Goal: Find specific page/section: Find specific page/section

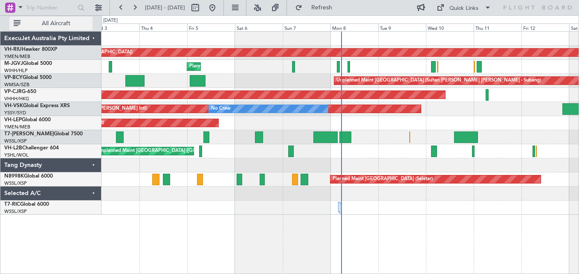
click at [20, 23] on button "All Aircraft" at bounding box center [50, 24] width 83 height 14
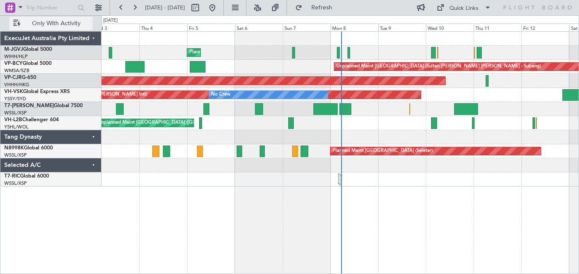
click at [20, 23] on button "Only With Activity" at bounding box center [50, 24] width 83 height 14
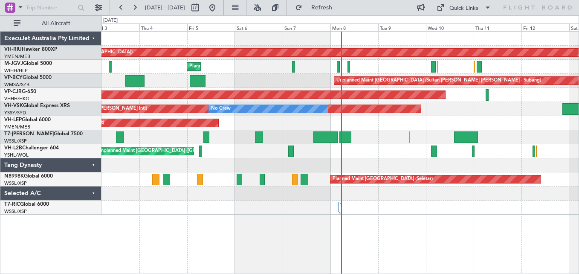
click at [93, 40] on div "ExecuJet Australia Pty Limited" at bounding box center [50, 39] width 101 height 14
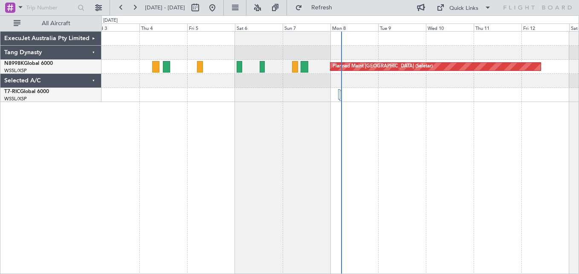
click at [93, 40] on div "ExecuJet Australia Pty Limited" at bounding box center [50, 39] width 101 height 14
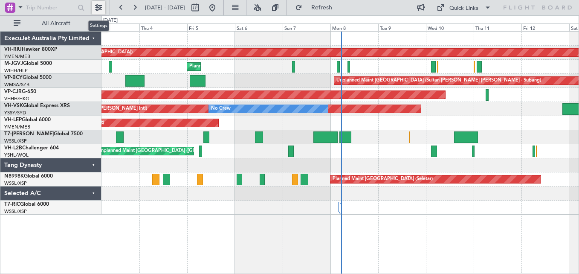
click at [100, 10] on button at bounding box center [99, 8] width 14 height 14
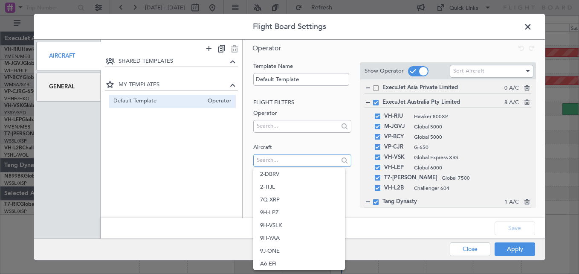
click at [309, 157] on input "text" at bounding box center [297, 160] width 81 height 13
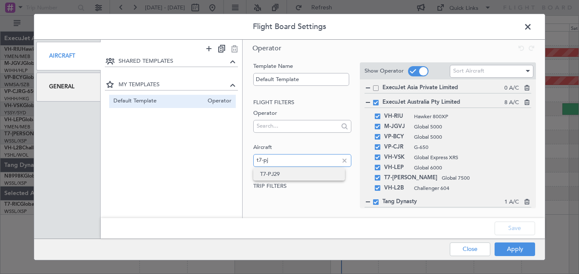
type input "t7-pj"
click at [298, 176] on span "T7-PJ29" at bounding box center [299, 174] width 78 height 13
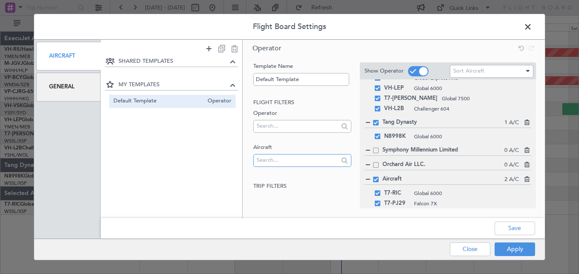
scroll to position [84, 0]
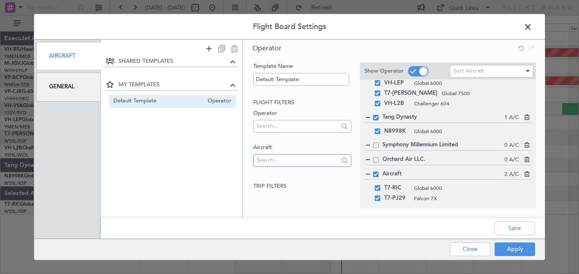
click at [321, 161] on input "text" at bounding box center [297, 160] width 81 height 13
type input "v"
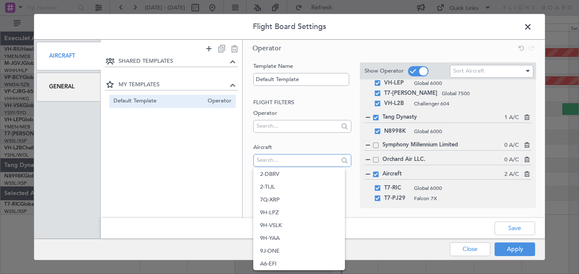
scroll to position [0, 0]
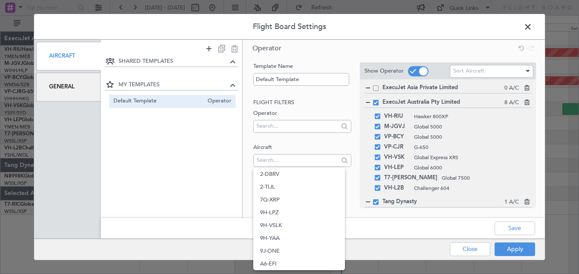
click at [378, 106] on div "ExecuJet Australia Pty Limited 8 A/C" at bounding box center [448, 102] width 167 height 9
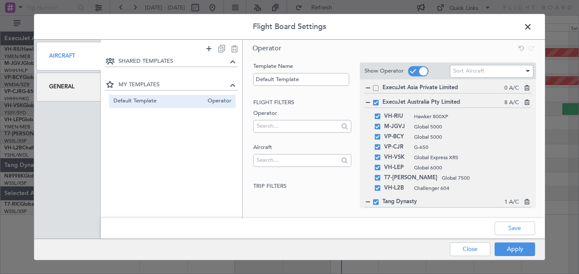
click at [374, 106] on div "ExecuJet Australia Pty Limited 8 A/C" at bounding box center [448, 102] width 167 height 9
click at [376, 102] on span at bounding box center [376, 103] width 6 height 6
click at [379, 100] on input "checkbox" at bounding box center [379, 100] width 0 height 0
click at [375, 103] on span at bounding box center [376, 103] width 6 height 6
click at [379, 100] on input "checkbox" at bounding box center [379, 100] width 0 height 0
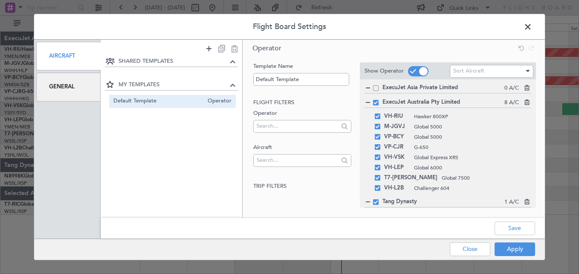
click at [375, 103] on span at bounding box center [376, 103] width 6 height 6
click at [379, 100] on input "checkbox" at bounding box center [379, 100] width 0 height 0
click at [378, 128] on span at bounding box center [378, 127] width 6 height 6
click at [381, 124] on input "checkbox" at bounding box center [381, 124] width 0 height 0
click at [376, 136] on span at bounding box center [378, 137] width 6 height 6
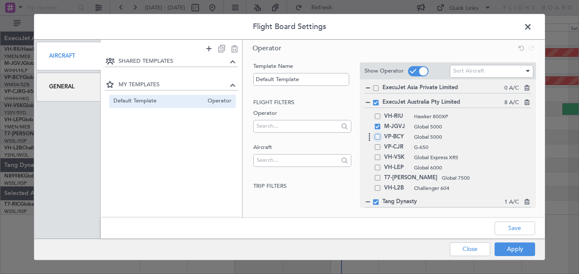
click at [381, 134] on input "checkbox" at bounding box center [381, 134] width 0 height 0
click at [379, 150] on div "VP-CJR G-650" at bounding box center [448, 147] width 167 height 10
click at [378, 149] on span at bounding box center [378, 147] width 6 height 6
click at [381, 144] on input "checkbox" at bounding box center [381, 144] width 0 height 0
click at [375, 179] on span at bounding box center [378, 178] width 6 height 6
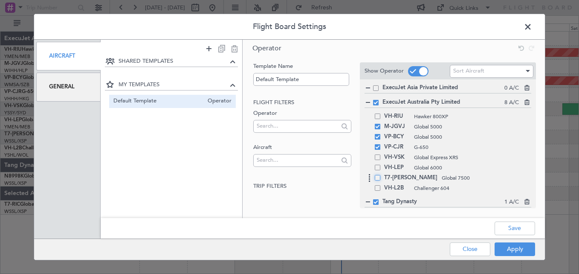
click at [381, 175] on input "checkbox" at bounding box center [381, 175] width 0 height 0
click at [417, 73] on span at bounding box center [418, 71] width 20 height 10
click at [0, 0] on input "checkbox" at bounding box center [0, 0] width 0 height 0
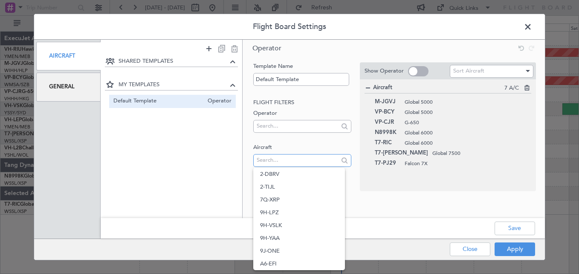
click at [287, 160] on input "text" at bounding box center [297, 160] width 81 height 13
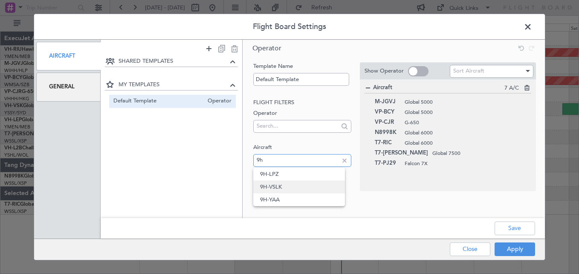
type input "9h"
click at [286, 188] on span "9H-VSLK" at bounding box center [299, 186] width 78 height 13
click at [520, 220] on div "Save" at bounding box center [323, 228] width 444 height 20
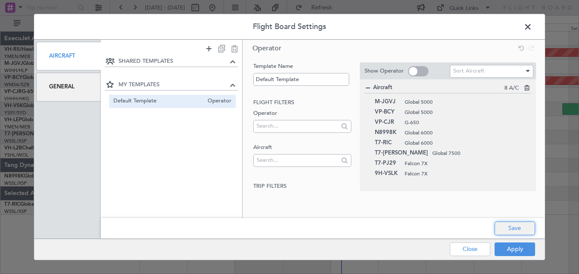
click at [522, 229] on button "Save" at bounding box center [515, 228] width 41 height 14
click at [522, 249] on button "Apply" at bounding box center [515, 249] width 41 height 14
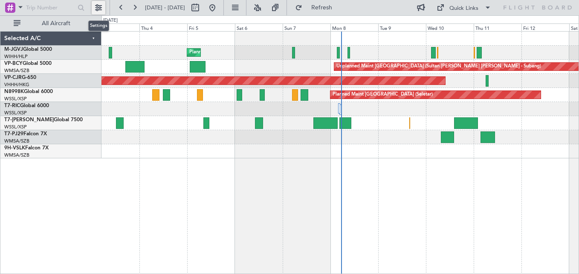
click at [99, 7] on button at bounding box center [99, 8] width 14 height 14
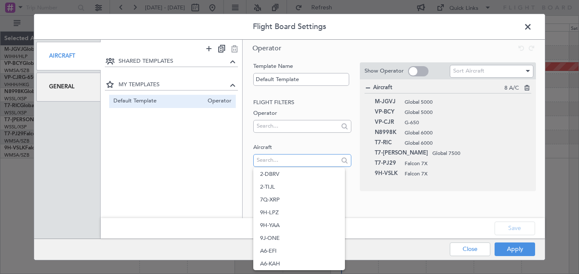
click at [300, 163] on input "text" at bounding box center [297, 160] width 81 height 13
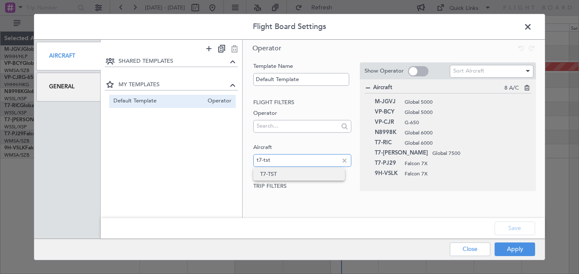
type input "t7-tst"
click at [271, 175] on span "T7-TST" at bounding box center [299, 174] width 78 height 13
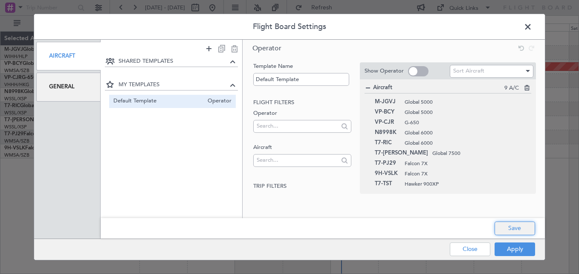
click at [505, 230] on button "Save" at bounding box center [515, 228] width 41 height 14
click at [532, 29] on span at bounding box center [532, 28] width 0 height 17
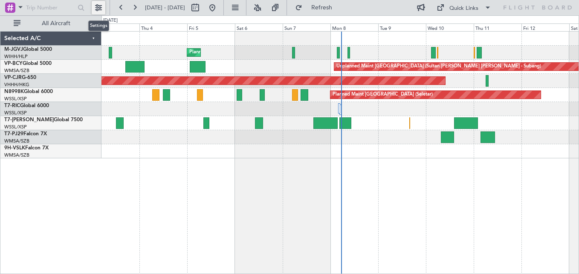
click at [96, 9] on button at bounding box center [99, 8] width 14 height 14
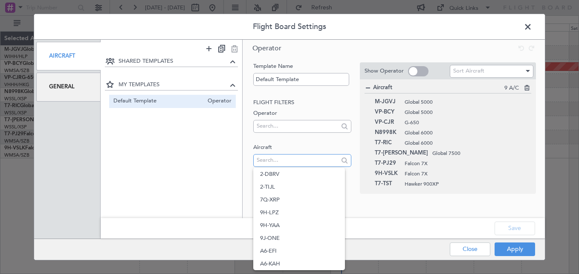
click at [290, 159] on input "text" at bounding box center [297, 160] width 81 height 13
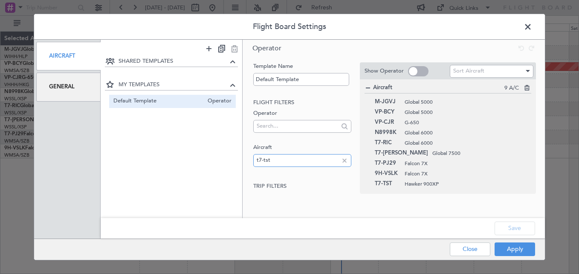
type input "t7-tst"
click at [514, 230] on div "Save" at bounding box center [323, 228] width 444 height 20
click at [514, 248] on button "Apply" at bounding box center [515, 249] width 41 height 14
